Goal: Task Accomplishment & Management: Manage account settings

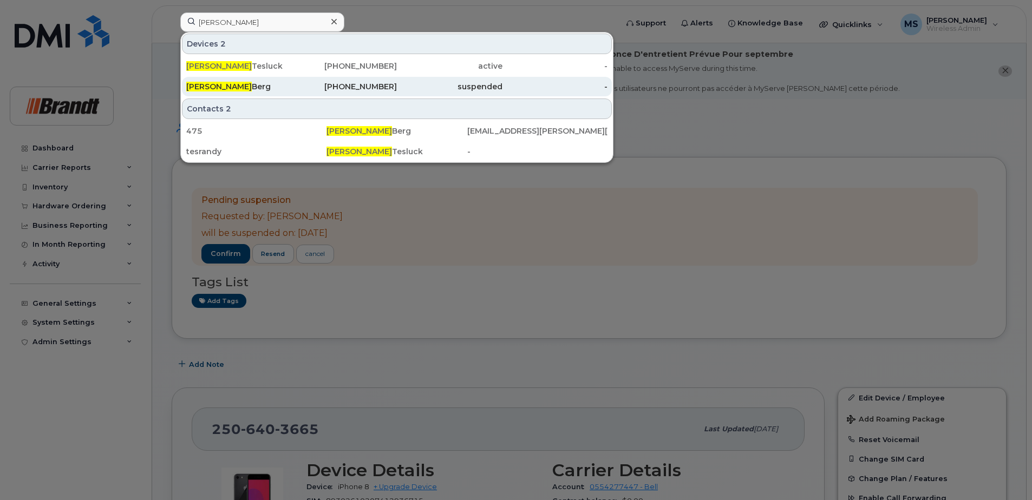
type input "randall"
click at [222, 85] on div "Randall Berg" at bounding box center [239, 86] width 106 height 11
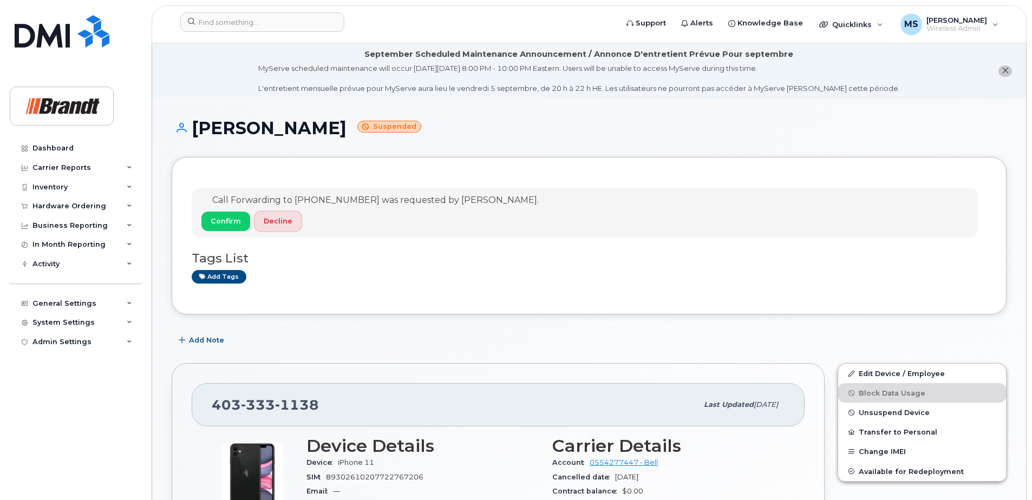
click at [270, 222] on span "Decline" at bounding box center [278, 221] width 29 height 10
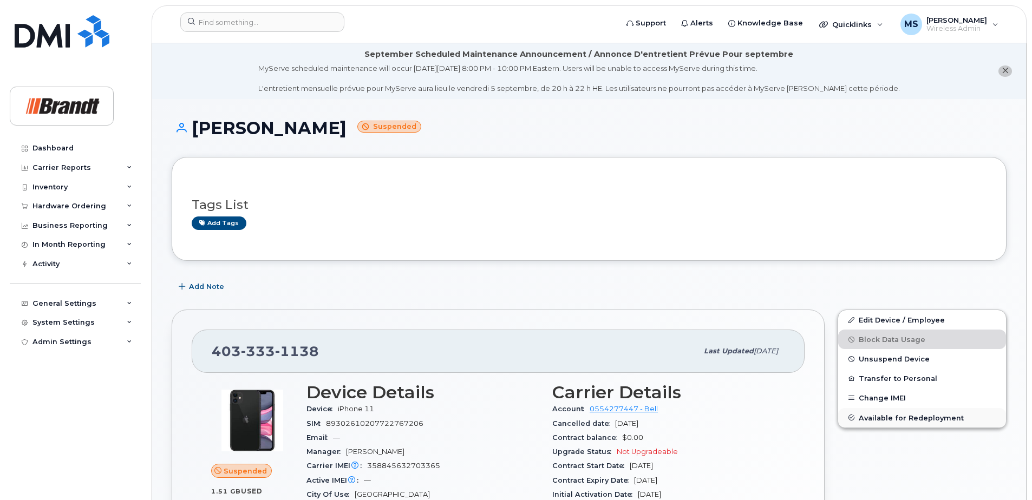
click at [884, 423] on button "Available for Redeployment" at bounding box center [922, 417] width 168 height 19
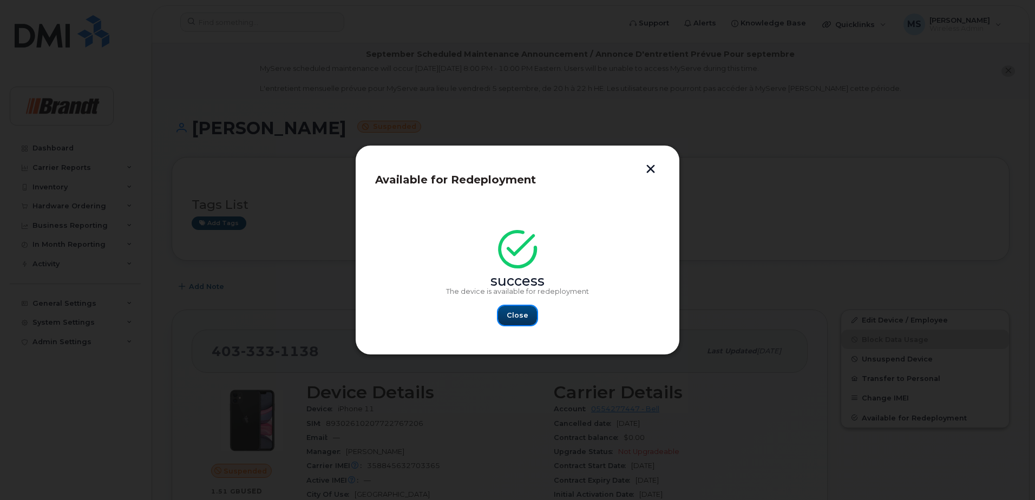
click at [509, 311] on span "Close" at bounding box center [518, 315] width 22 height 10
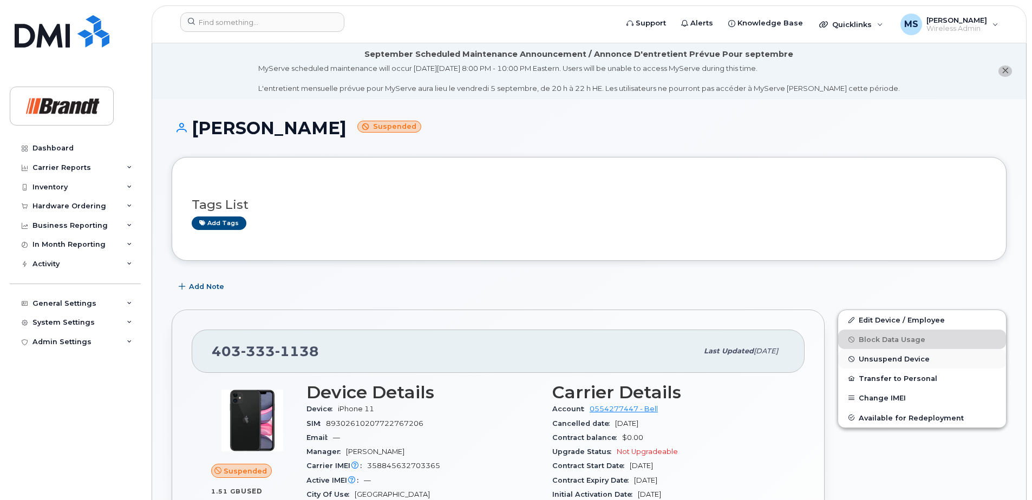
click at [871, 356] on span "Unsuspend Device" at bounding box center [893, 359] width 71 height 8
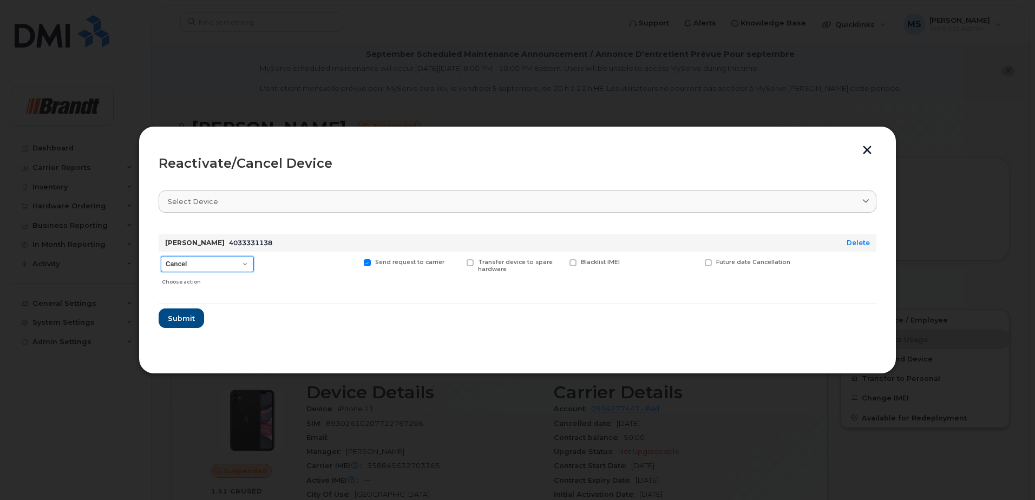
click at [222, 262] on select "Cancel Suspend - Extend Suspension Reactivate" at bounding box center [207, 264] width 93 height 16
select select "[object Object]"
click at [161, 256] on select "Cancel Suspend - Extend Suspension Reactivate" at bounding box center [207, 264] width 93 height 16
click at [665, 260] on span "New Username" at bounding box center [670, 262] width 45 height 7
click at [629, 260] on input "New Username" at bounding box center [626, 261] width 5 height 5
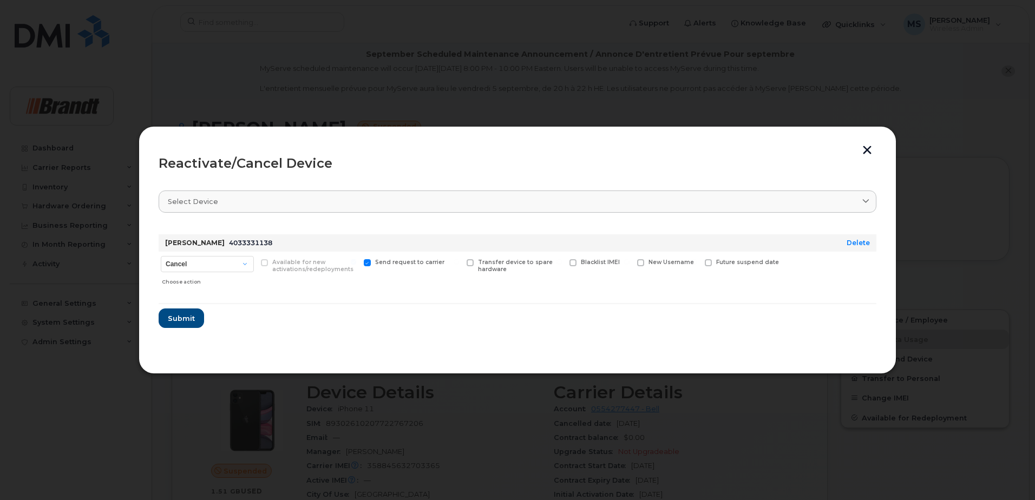
checkbox input "true"
click at [682, 284] on input "text" at bounding box center [667, 279] width 61 height 19
type input "[PERSON_NAME]"
click at [188, 321] on span "Submit" at bounding box center [180, 322] width 27 height 10
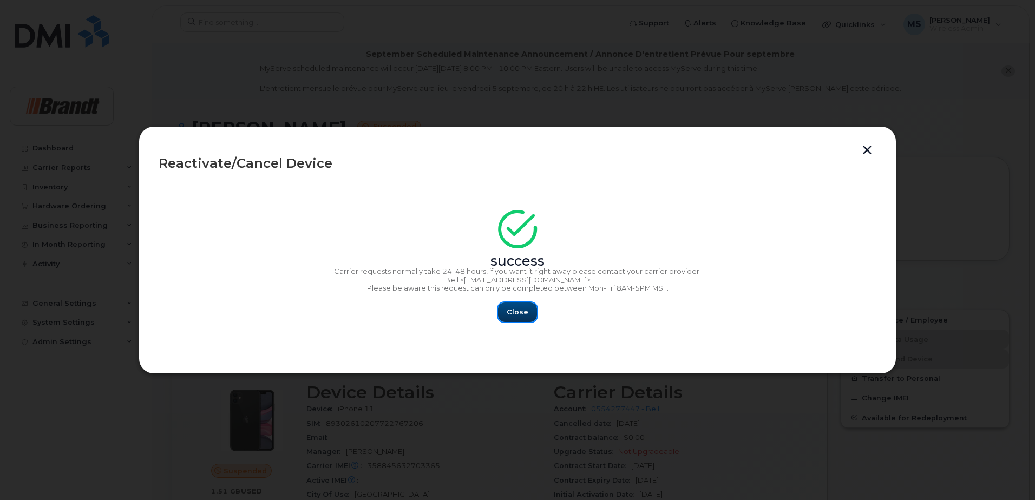
click at [520, 312] on span "Close" at bounding box center [518, 312] width 22 height 10
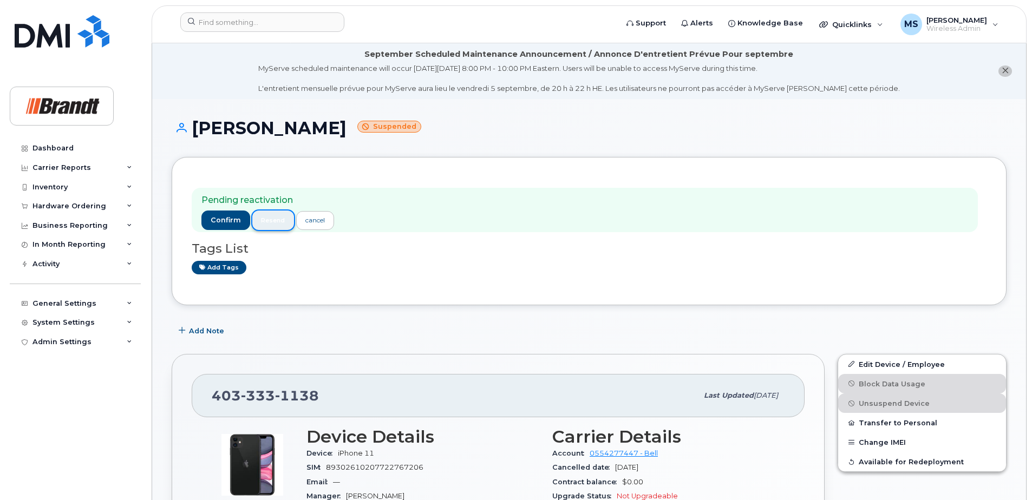
click at [266, 225] on button "resend" at bounding box center [273, 220] width 42 height 19
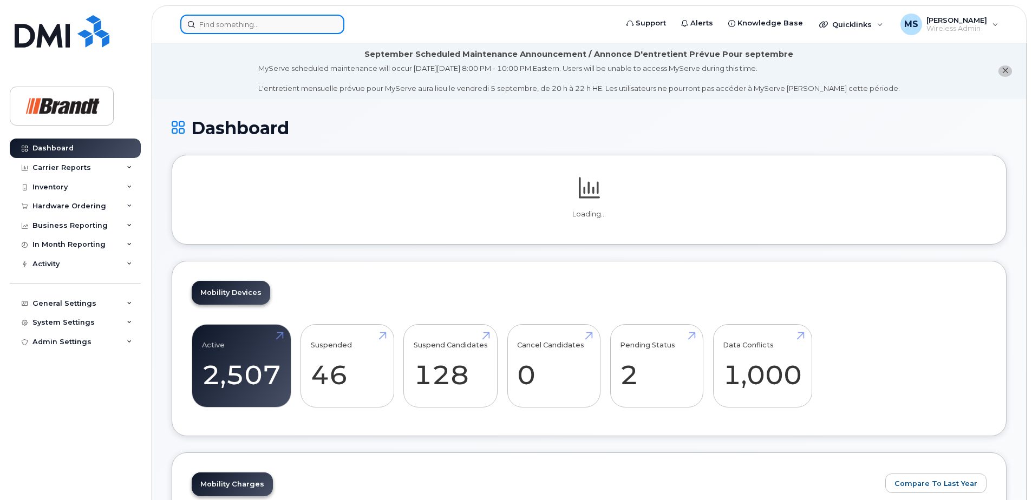
click at [255, 26] on input at bounding box center [262, 24] width 164 height 19
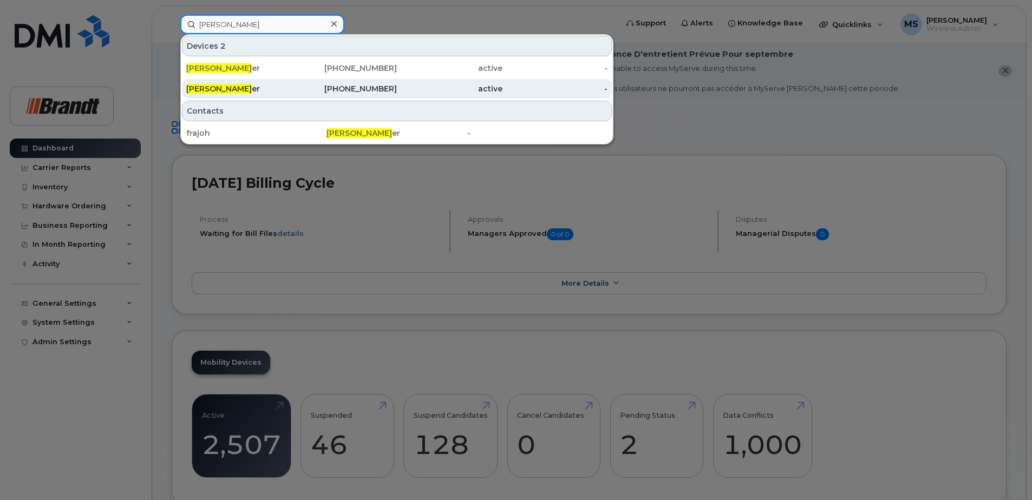
type input "john fraz"
click at [343, 88] on div "403-804-0003" at bounding box center [345, 88] width 106 height 11
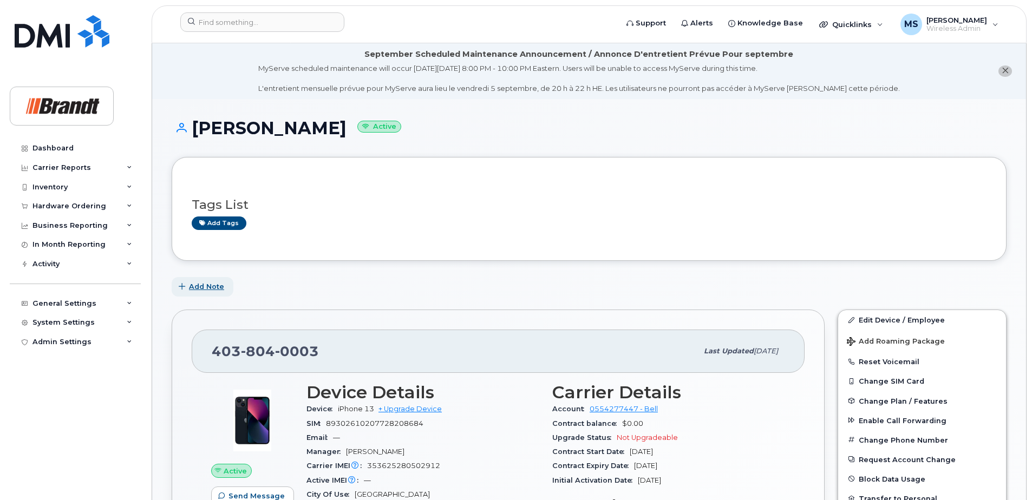
click at [210, 286] on span "Add Note" at bounding box center [206, 286] width 35 height 10
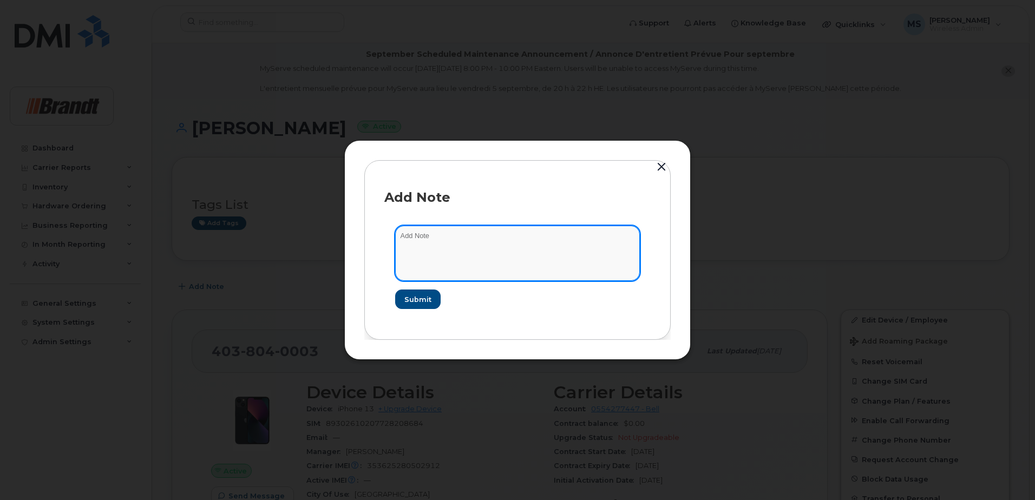
click at [464, 257] on textarea at bounding box center [517, 253] width 245 height 55
type textarea "waiting for reassignment. Currently holding onto this and Randy berg's old phone"
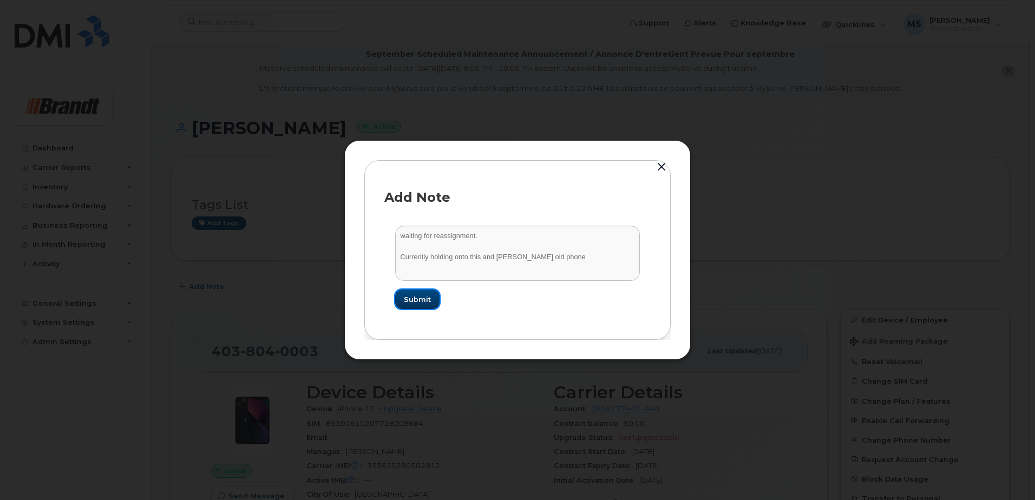
click at [418, 300] on span "Submit" at bounding box center [417, 299] width 27 height 10
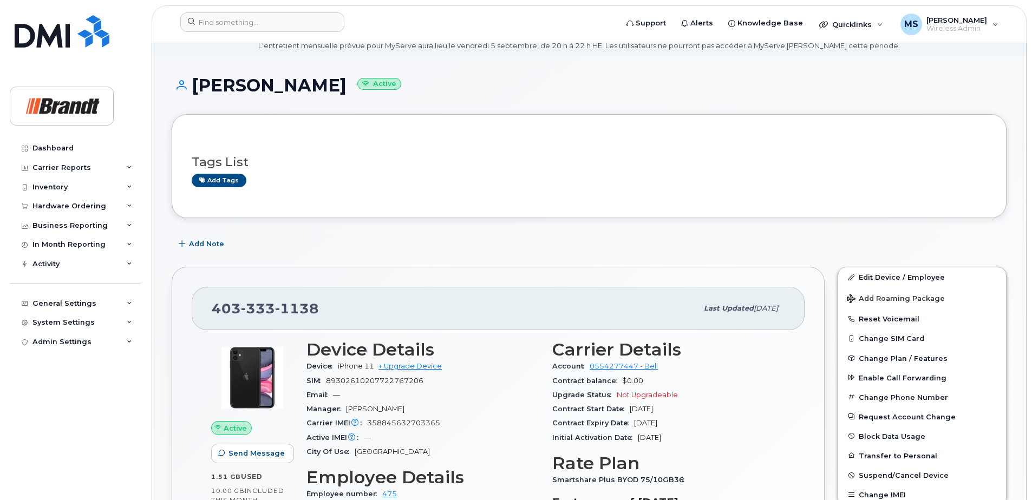
scroll to position [108, 0]
